Goal: Information Seeking & Learning: Learn about a topic

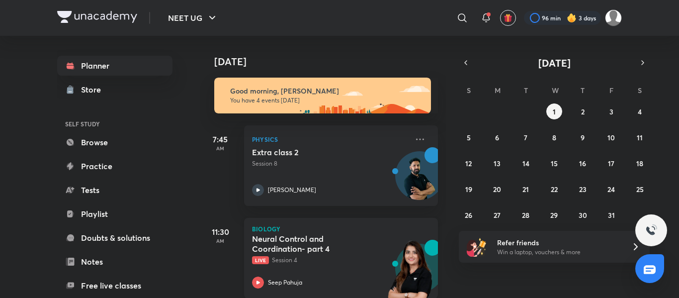
click at [362, 227] on p "Biology" at bounding box center [341, 229] width 178 height 6
